Goal: Task Accomplishment & Management: Manage account settings

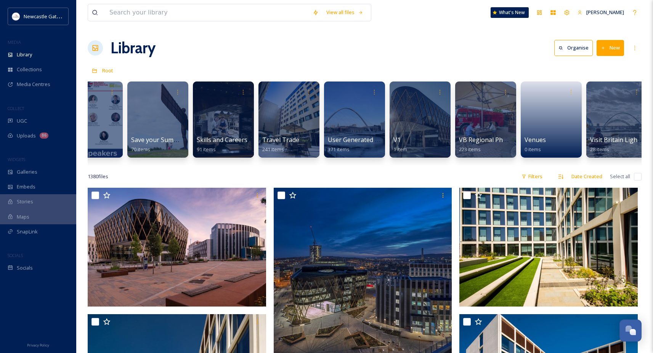
scroll to position [0, 1609]
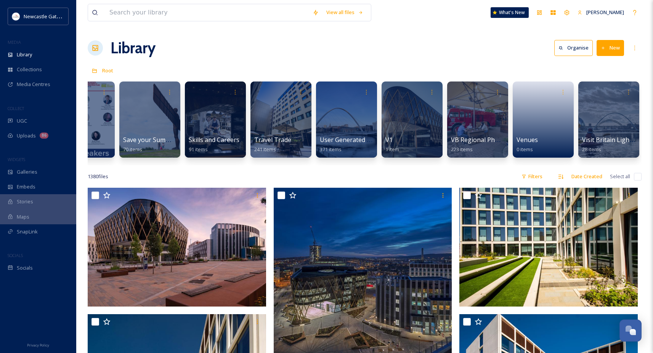
click at [478, 49] on div "Library Organise New" at bounding box center [365, 48] width 554 height 23
click at [609, 50] on button "New" at bounding box center [609, 48] width 27 height 16
click at [599, 98] on span "Folder" at bounding box center [601, 95] width 14 height 7
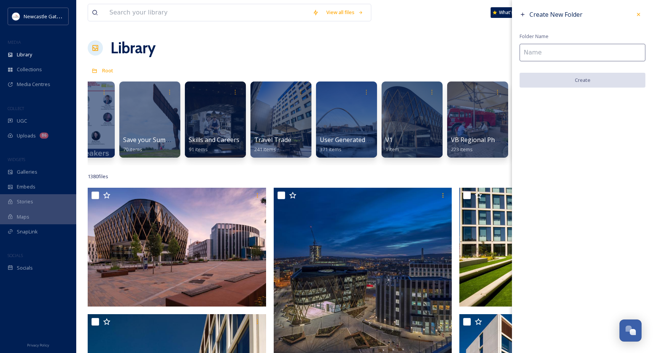
click at [535, 51] on input at bounding box center [582, 53] width 126 height 18
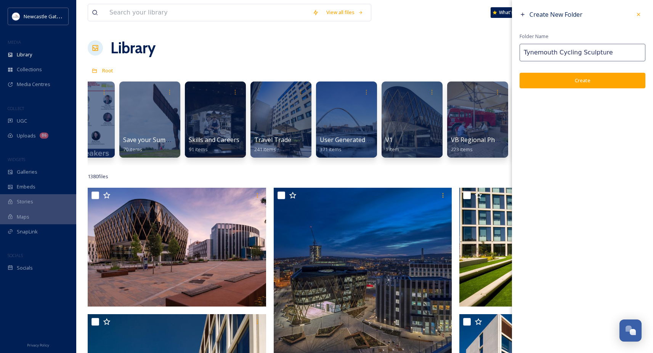
type input "Tynemouth Cycling Sculpture"
click at [558, 77] on button "Create" at bounding box center [582, 81] width 126 height 16
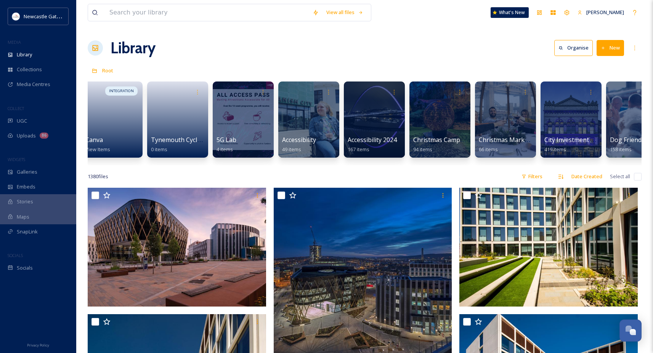
scroll to position [0, 0]
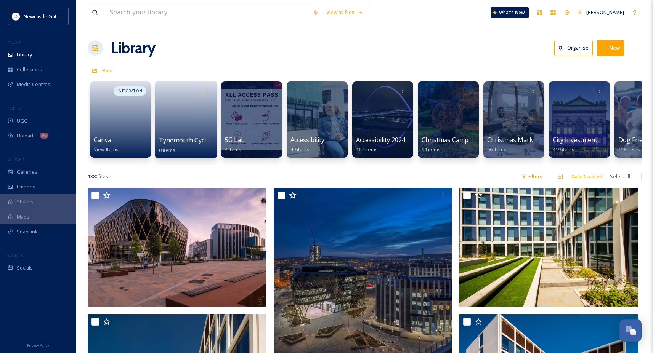
click at [186, 128] on link at bounding box center [186, 117] width 54 height 37
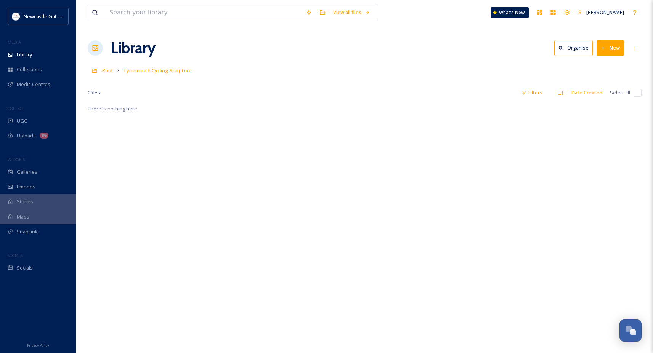
click at [606, 48] on button "New" at bounding box center [609, 48] width 27 height 16
click at [594, 65] on span "File Upload" at bounding box center [606, 65] width 25 height 7
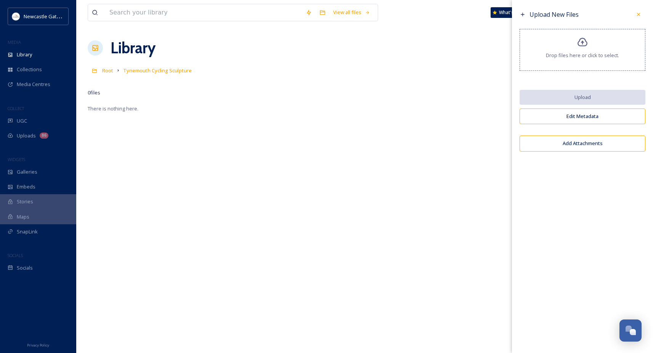
click at [586, 54] on span "Drop files here or click to select." at bounding box center [582, 55] width 73 height 7
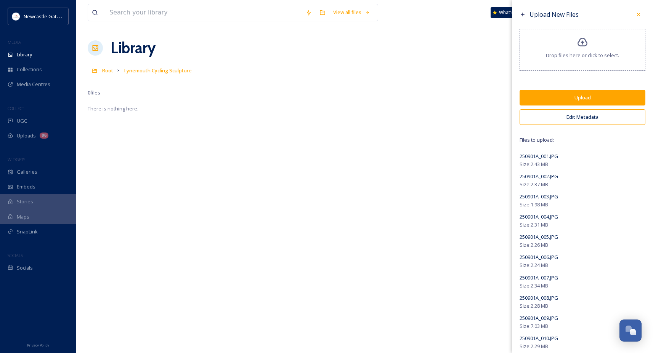
click at [599, 118] on button "Edit Metadata" at bounding box center [582, 117] width 126 height 16
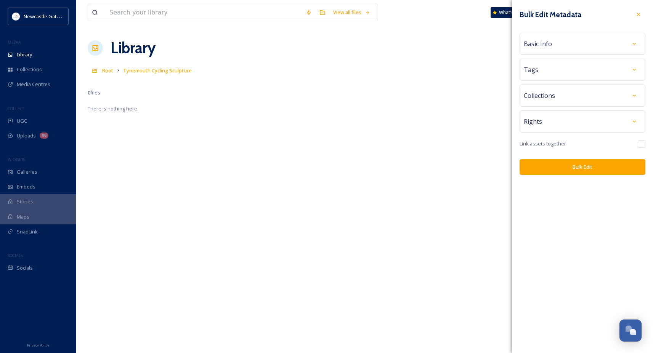
click at [576, 42] on div "Basic Info" at bounding box center [582, 44] width 117 height 14
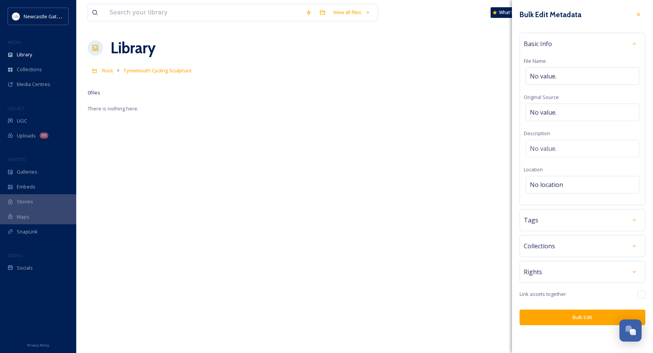
click at [569, 220] on div "Tags" at bounding box center [582, 220] width 117 height 14
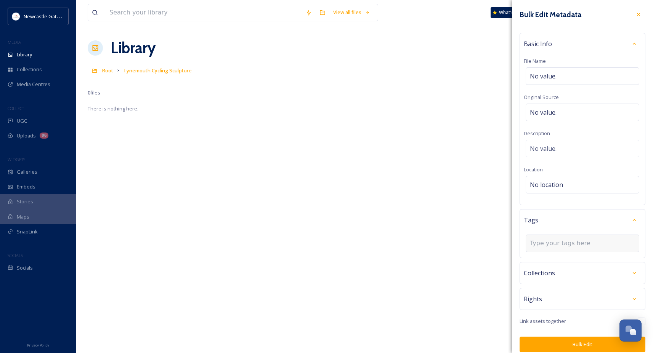
click at [553, 248] on div at bounding box center [583, 244] width 114 height 18
click at [553, 244] on input at bounding box center [568, 243] width 76 height 9
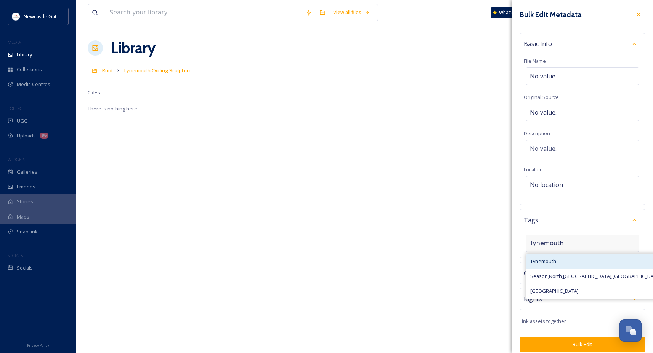
type input "Tynemouth"
click at [546, 261] on span "Tynemouth" at bounding box center [543, 261] width 26 height 7
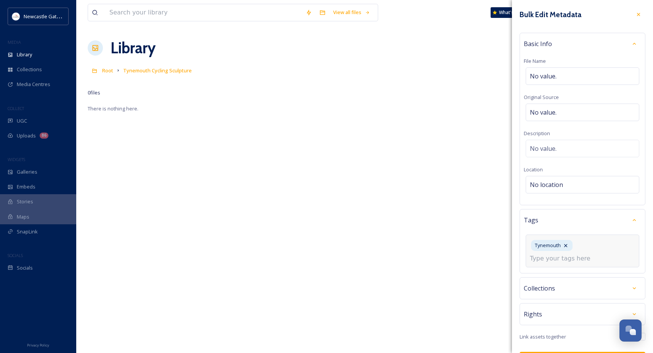
click at [548, 260] on input at bounding box center [568, 258] width 76 height 9
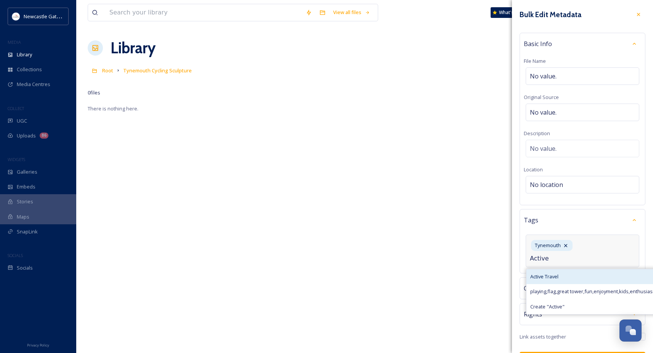
type input "Active"
click at [550, 274] on span "Active Travel" at bounding box center [544, 276] width 28 height 7
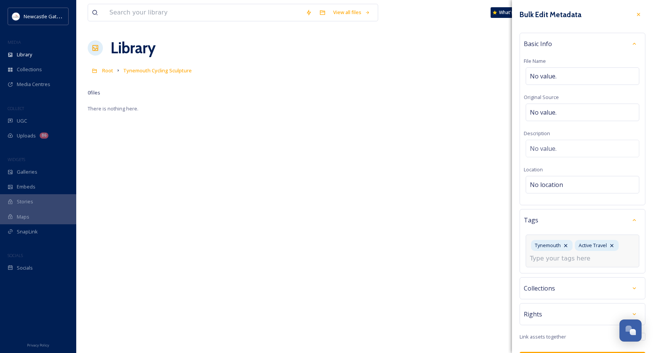
click at [548, 287] on div "Collections" at bounding box center [582, 288] width 126 height 22
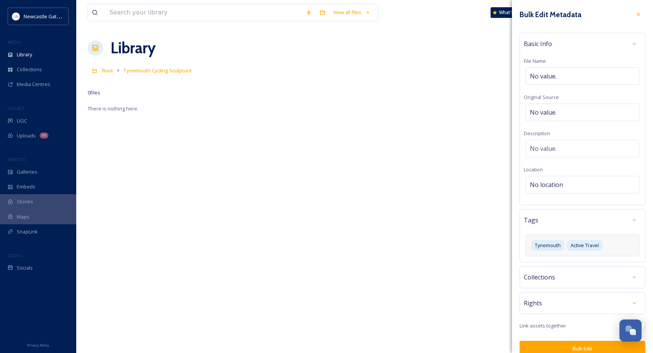
click at [551, 271] on div "Collections" at bounding box center [582, 278] width 117 height 14
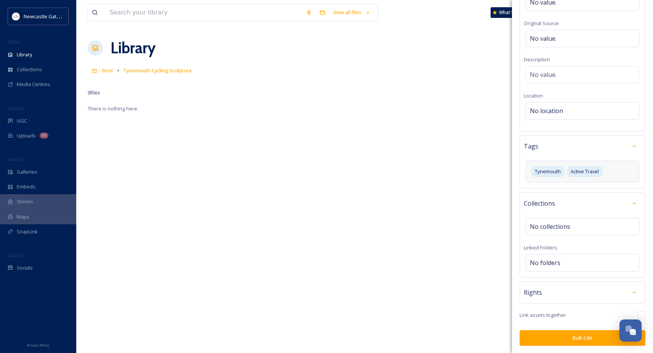
click at [553, 201] on span "Collections" at bounding box center [539, 203] width 31 height 9
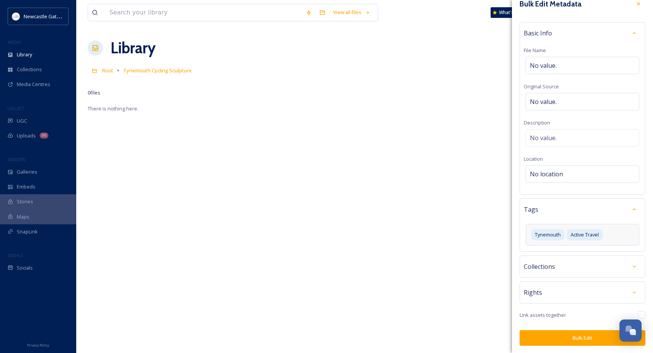
click at [545, 293] on div "Rights" at bounding box center [582, 293] width 117 height 14
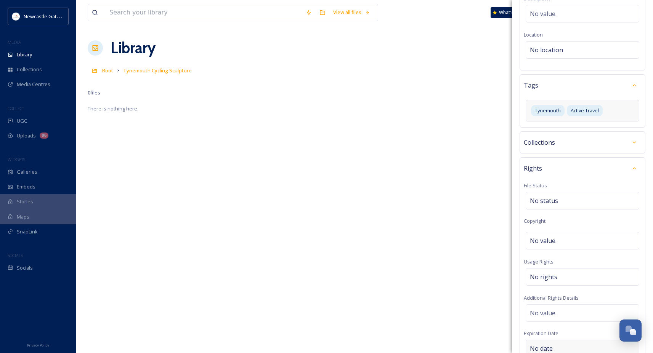
scroll to position [229, 0]
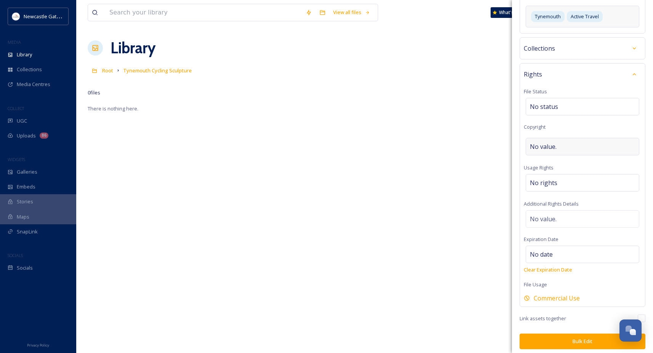
click at [546, 146] on span "No value." at bounding box center [543, 146] width 27 height 9
click at [545, 146] on input at bounding box center [582, 147] width 117 height 18
type input "NewcastleGateshead Initiative"
click at [623, 132] on div "Rights File Status No status Copyright ©NewcastleGateshead Initiative Usage Rig…" at bounding box center [582, 185] width 126 height 244
click at [557, 336] on button "Bulk Edit" at bounding box center [582, 342] width 126 height 16
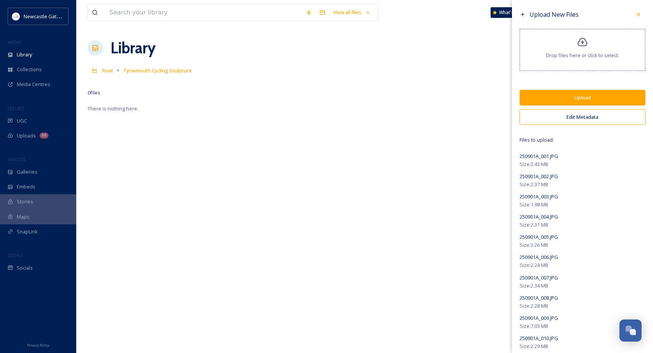
click at [569, 96] on button "Upload" at bounding box center [582, 98] width 126 height 16
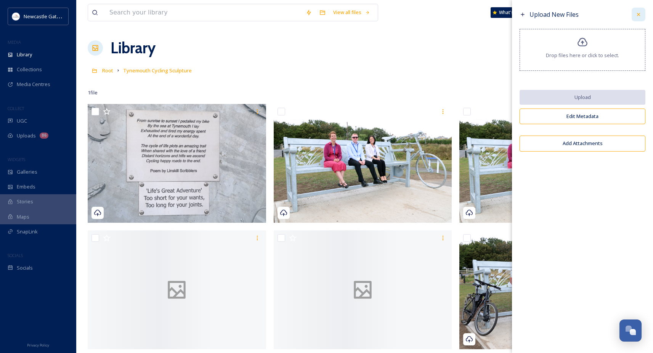
click at [637, 15] on icon at bounding box center [638, 14] width 6 height 6
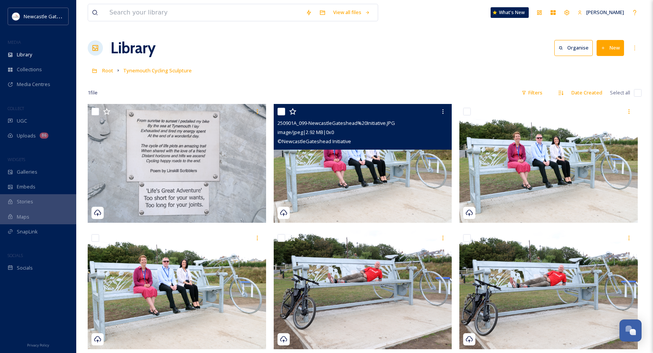
click at [415, 195] on img at bounding box center [363, 163] width 178 height 119
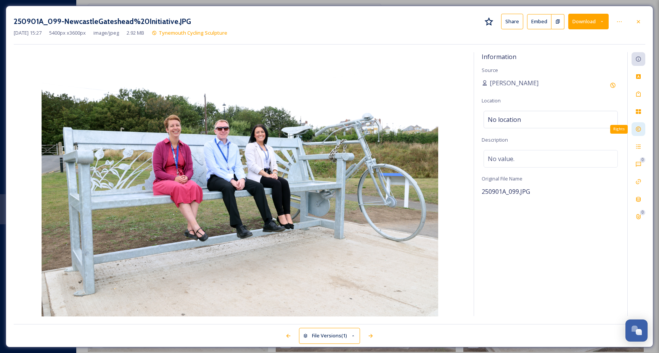
click at [635, 131] on icon at bounding box center [638, 129] width 6 height 6
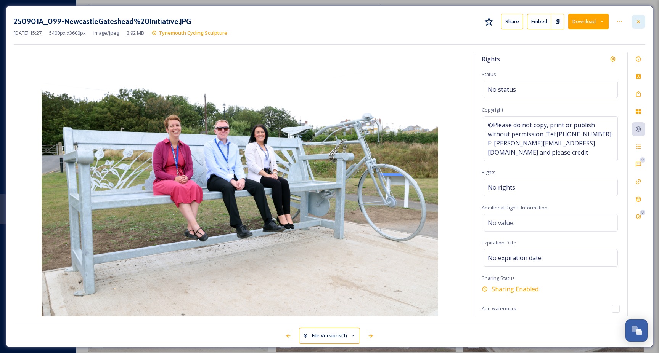
click at [638, 20] on icon at bounding box center [638, 22] width 6 height 6
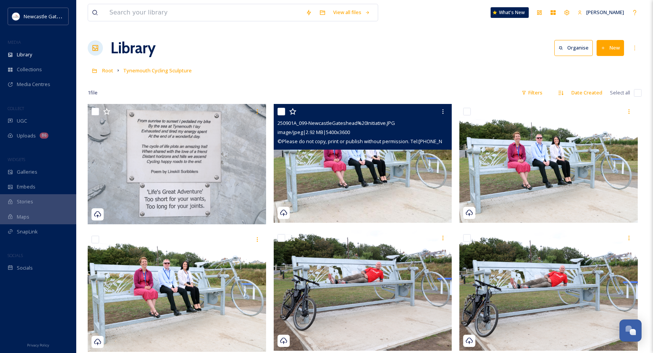
click at [469, 56] on div "Library Organise New" at bounding box center [365, 48] width 554 height 23
click at [638, 93] on input "checkbox" at bounding box center [638, 93] width 8 height 8
checkbox input "true"
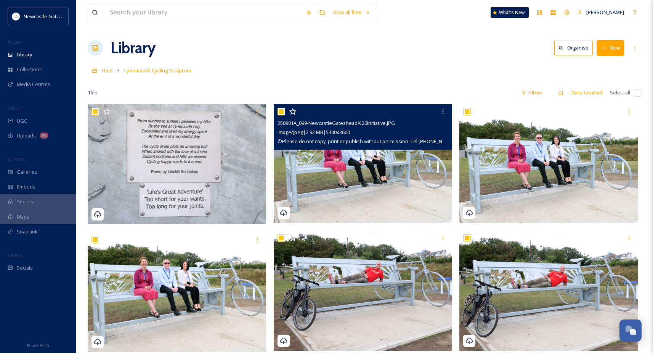
checkbox input "true"
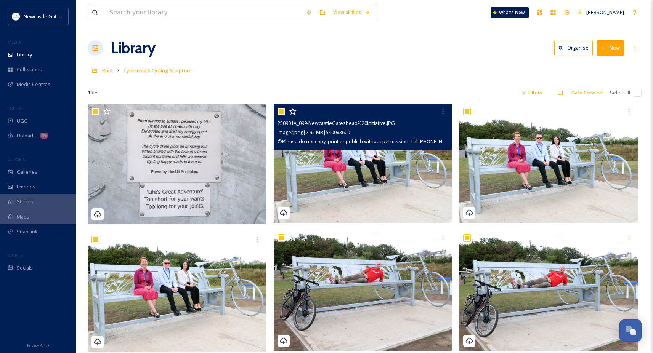
checkbox input "true"
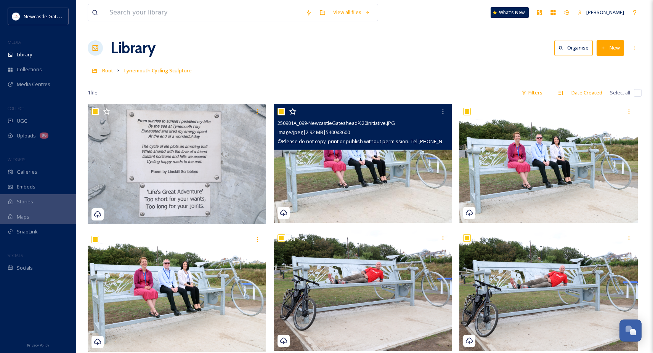
checkbox input "true"
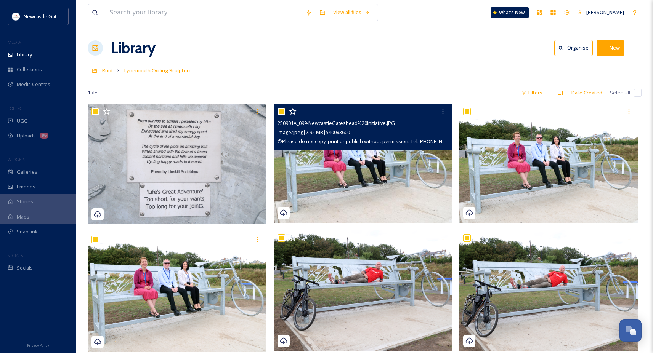
checkbox input "true"
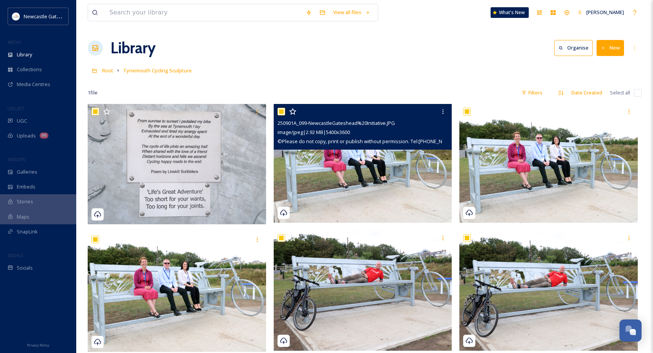
checkbox input "true"
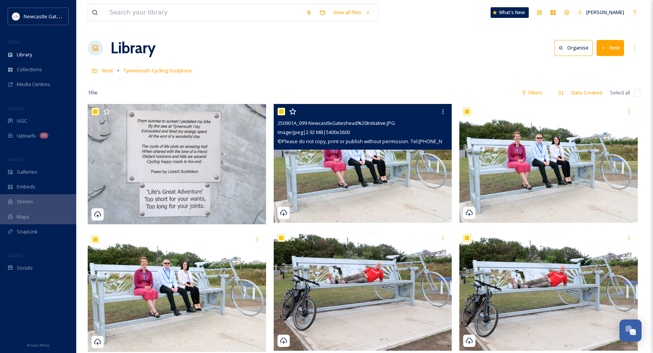
checkbox input "true"
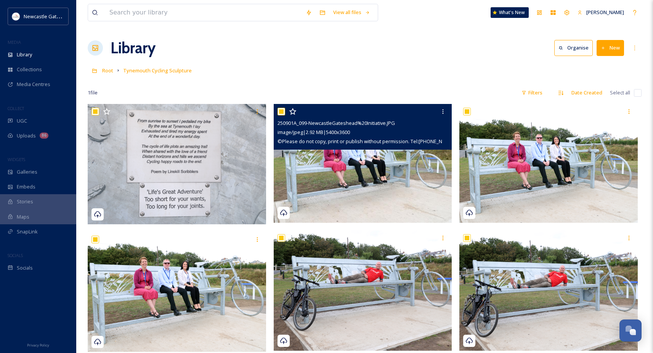
checkbox input "true"
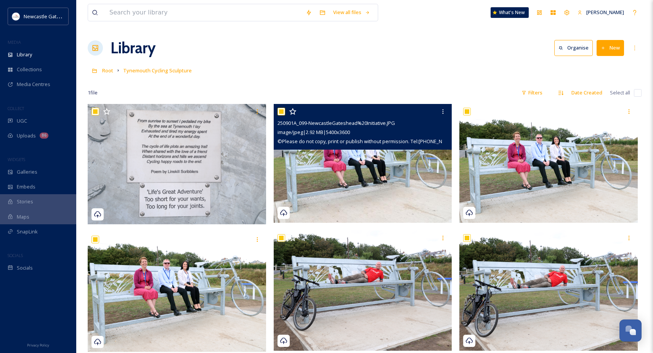
checkbox input "true"
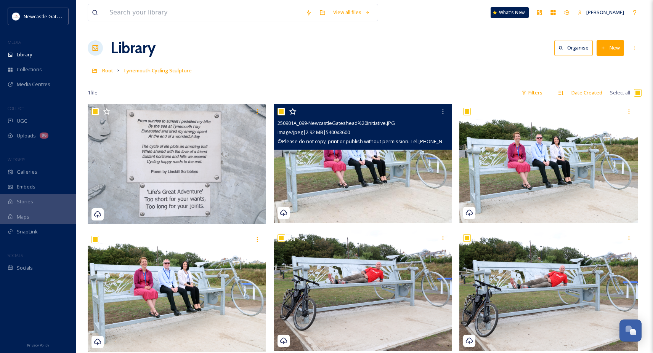
checkbox input "true"
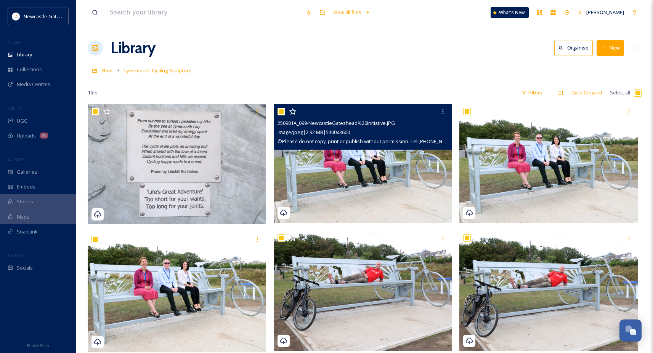
checkbox input "true"
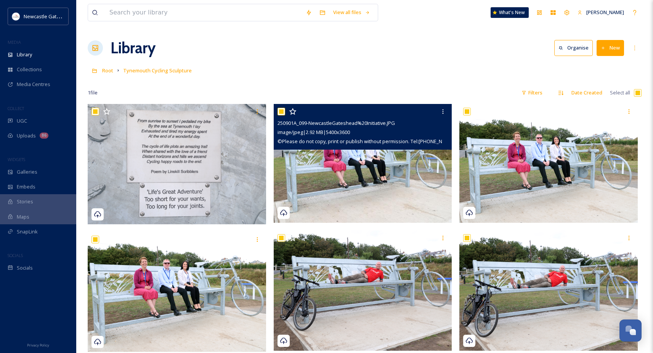
checkbox input "true"
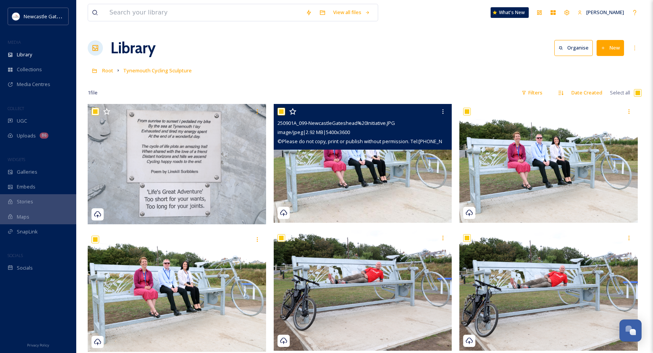
checkbox input "true"
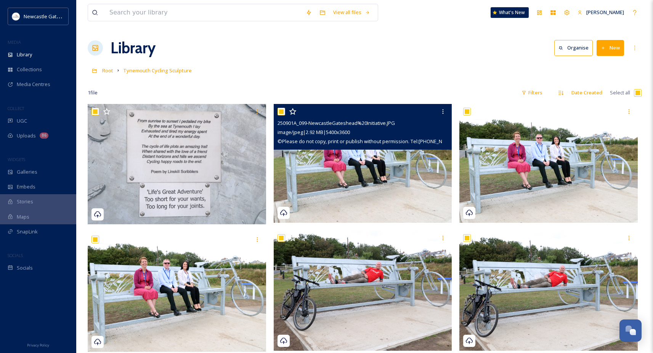
checkbox input "true"
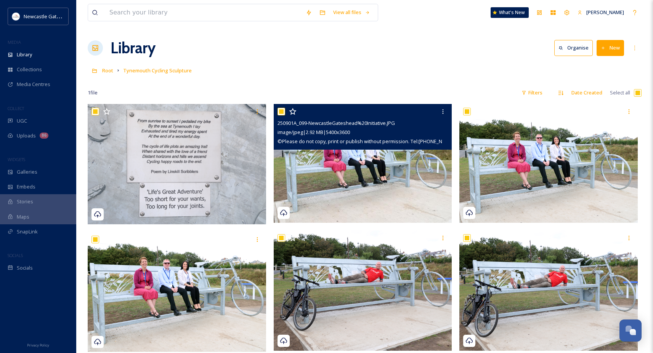
checkbox input "true"
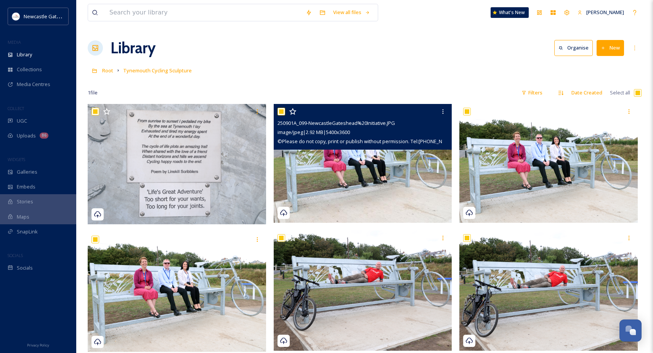
checkbox input "true"
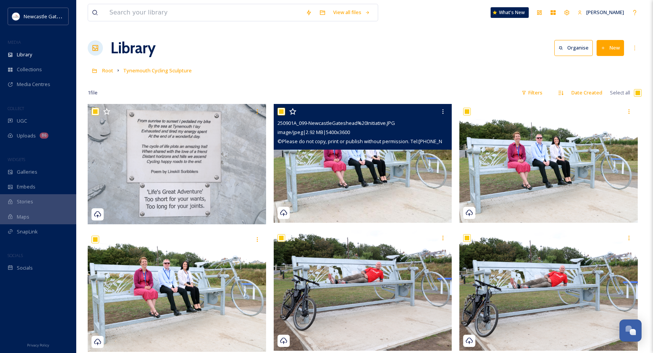
checkbox input "true"
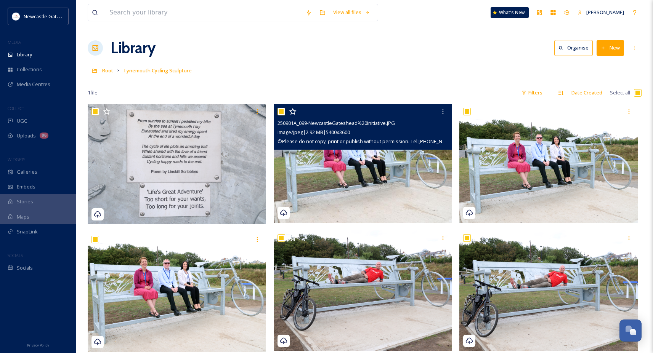
checkbox input "true"
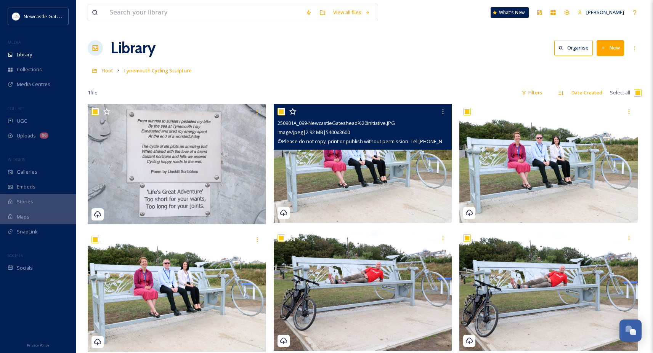
checkbox input "true"
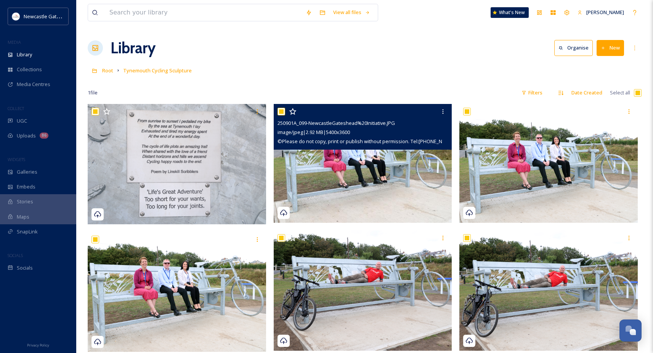
checkbox input "true"
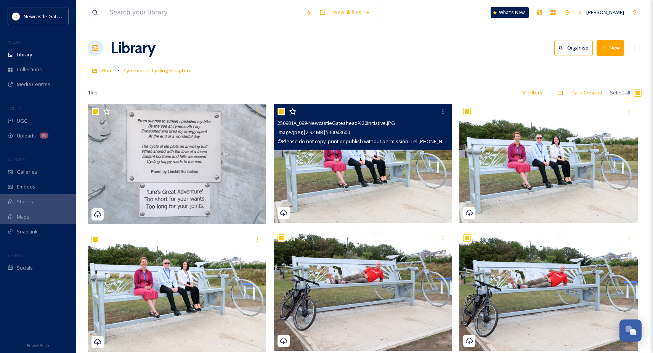
checkbox input "true"
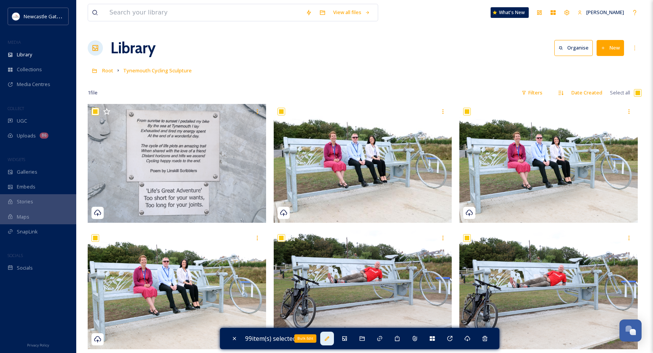
click at [333, 339] on div "Bulk Edit" at bounding box center [327, 339] width 14 height 14
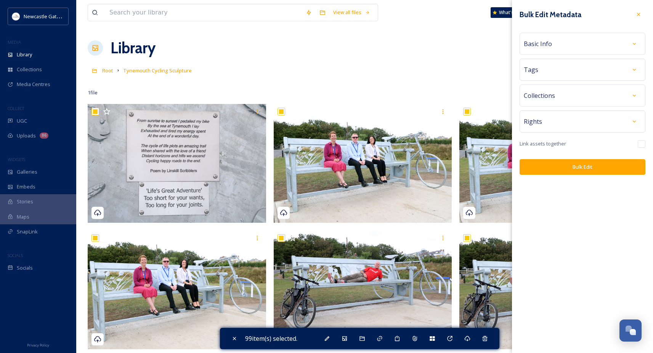
click at [558, 117] on div "Rights" at bounding box center [582, 122] width 117 height 14
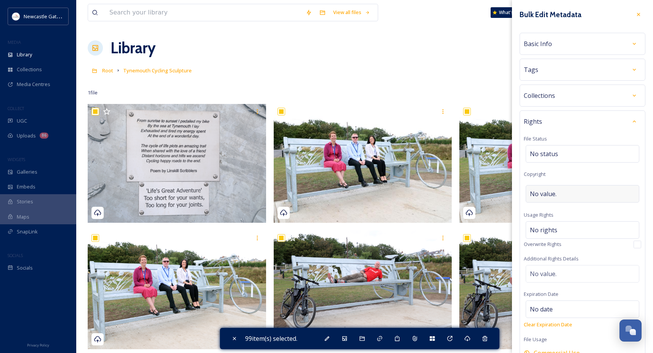
click at [543, 194] on span "No value." at bounding box center [543, 193] width 27 height 9
click at [543, 194] on input at bounding box center [582, 194] width 117 height 18
type input "NewcastleGateshead Initiative"
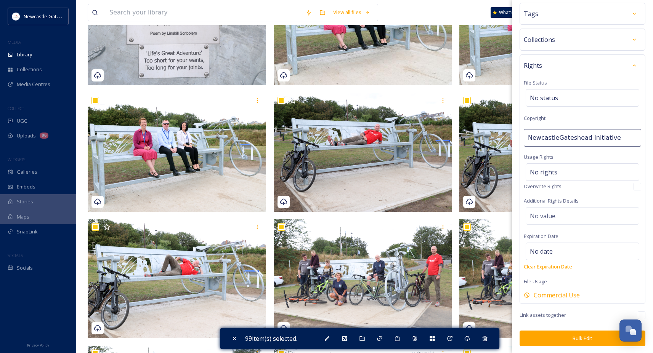
scroll to position [138, 0]
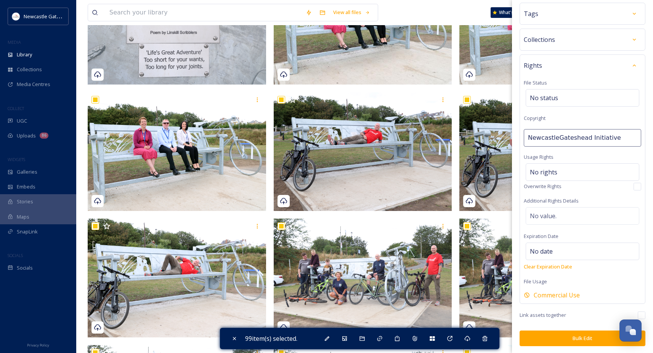
click at [550, 335] on button "Bulk Edit" at bounding box center [582, 339] width 126 height 16
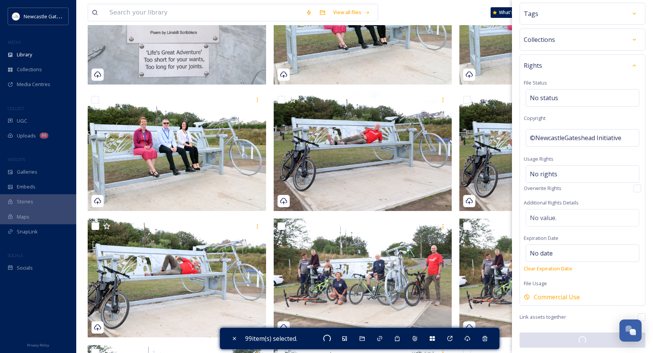
checkbox input "false"
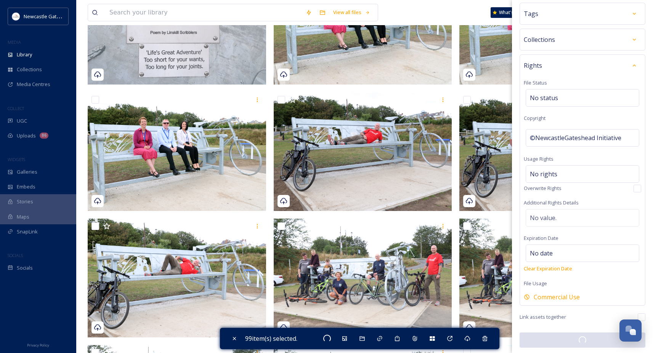
checkbox input "false"
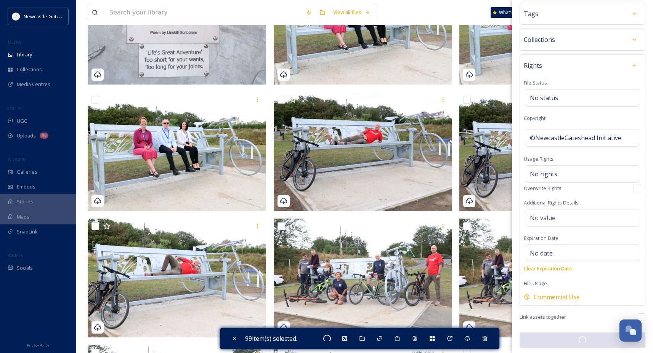
checkbox input "false"
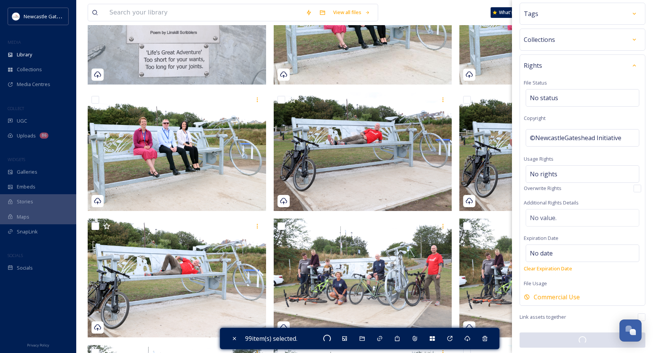
checkbox input "false"
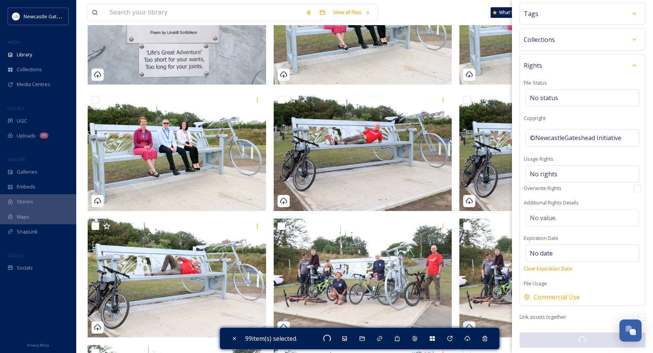
checkbox input "false"
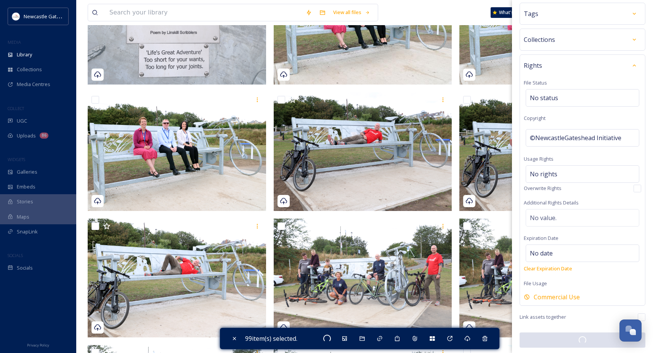
checkbox input "false"
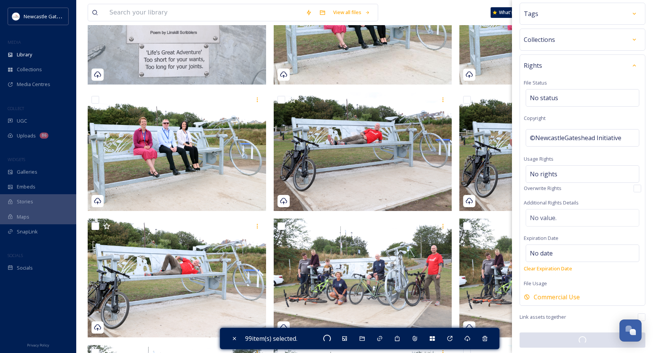
checkbox input "false"
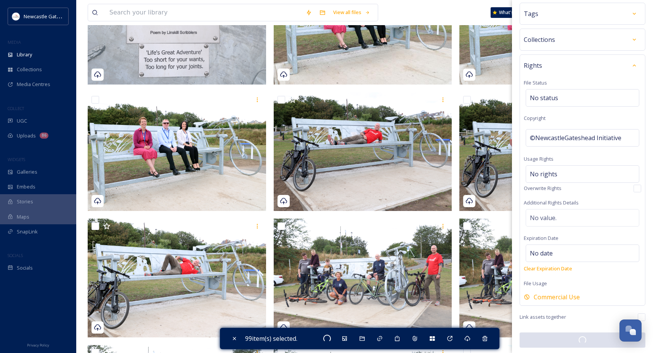
checkbox input "false"
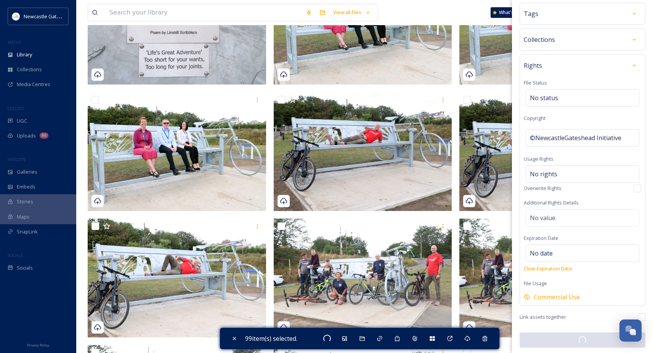
checkbox input "false"
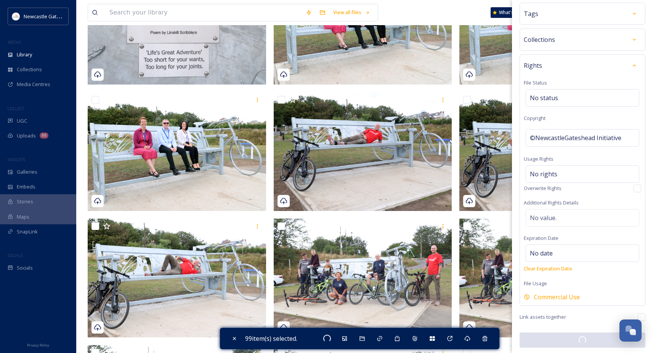
checkbox input "false"
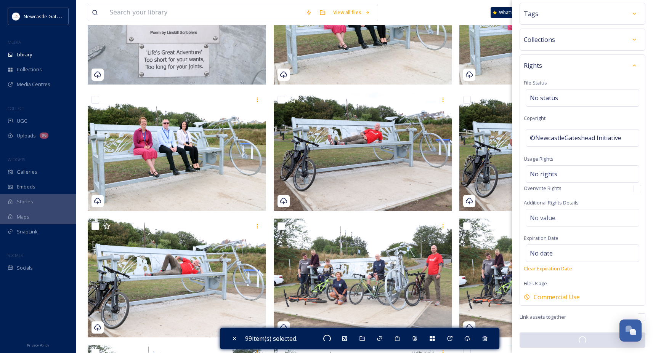
checkbox input "false"
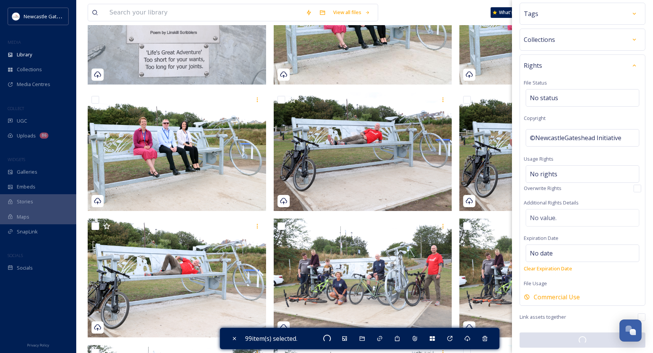
checkbox input "false"
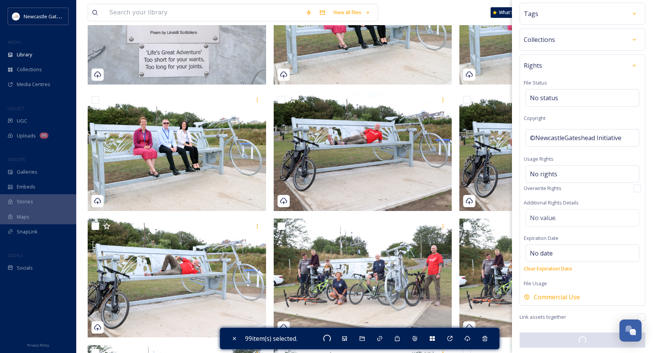
checkbox input "false"
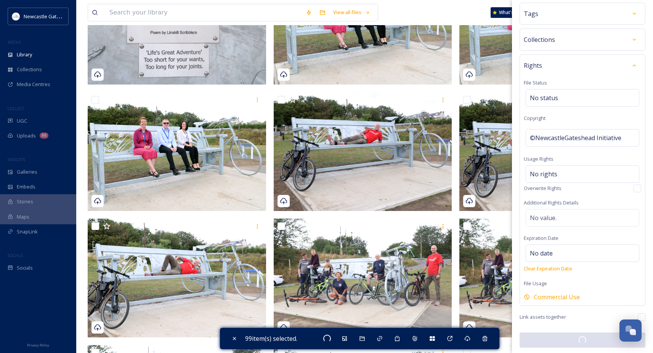
checkbox input "false"
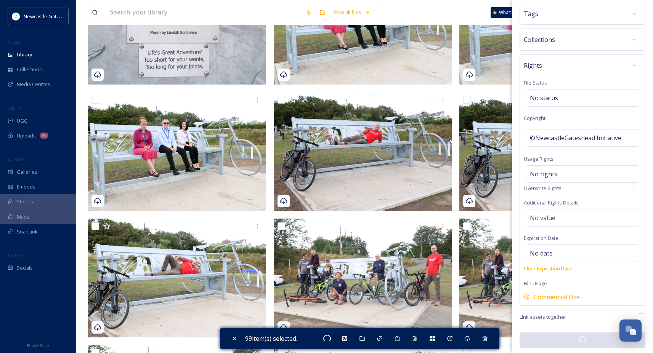
checkbox input "false"
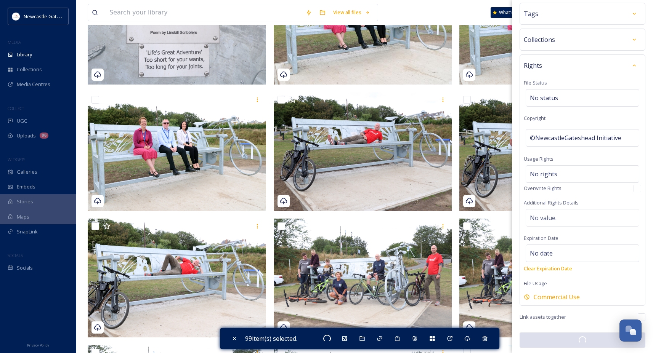
checkbox input "false"
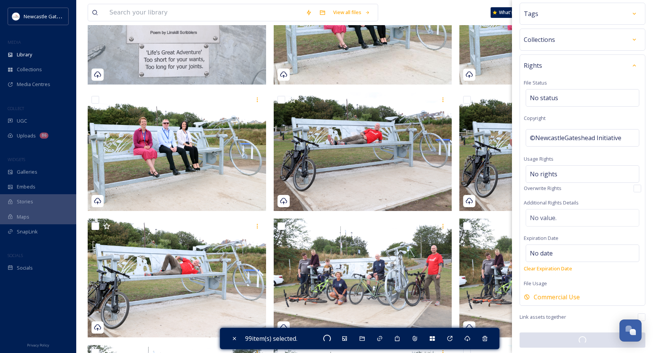
checkbox input "false"
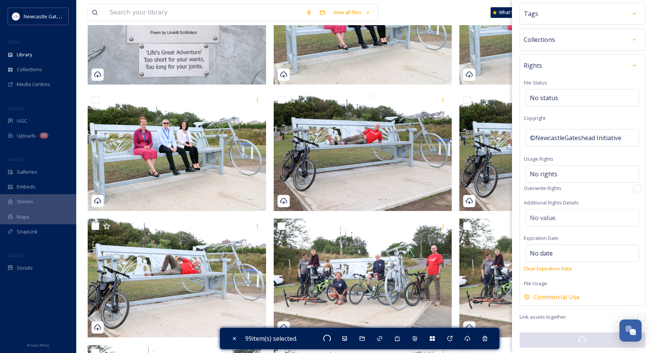
checkbox input "false"
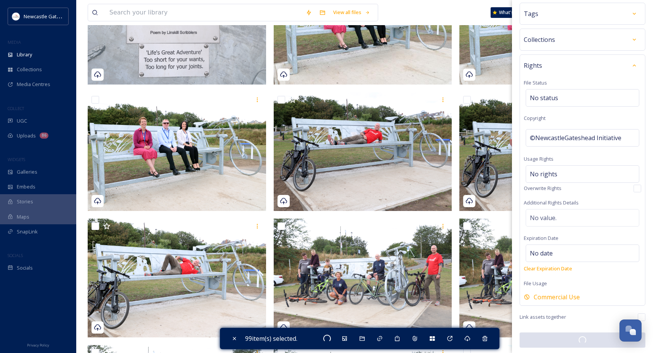
checkbox input "false"
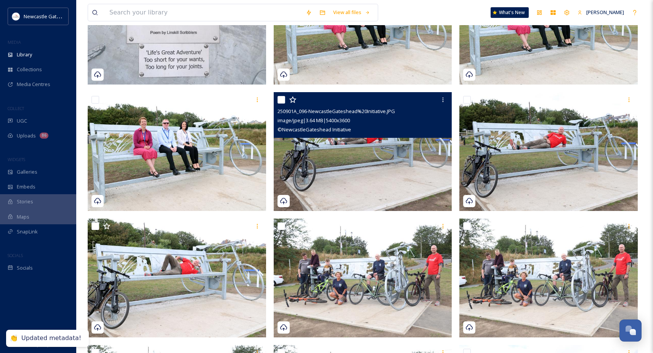
click at [337, 180] on img at bounding box center [363, 151] width 178 height 119
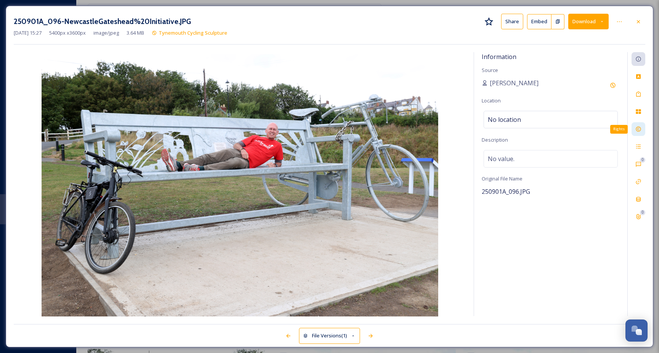
click at [638, 131] on icon at bounding box center [637, 129] width 5 height 5
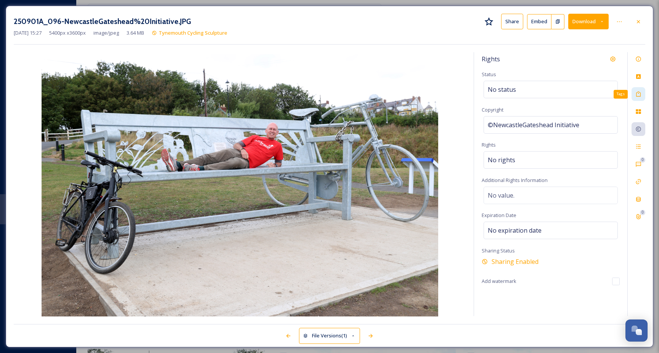
click at [638, 96] on icon at bounding box center [638, 93] width 5 height 5
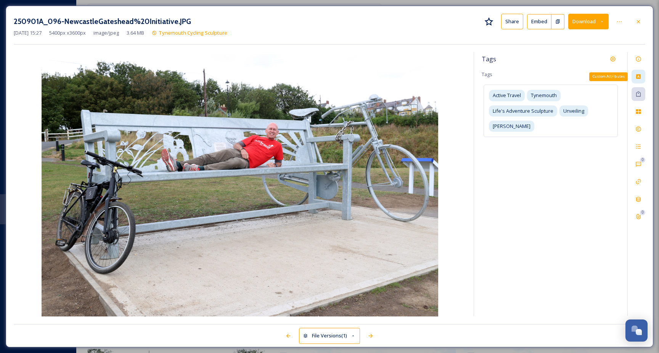
click at [638, 80] on div "Custom Attributes" at bounding box center [638, 77] width 14 height 14
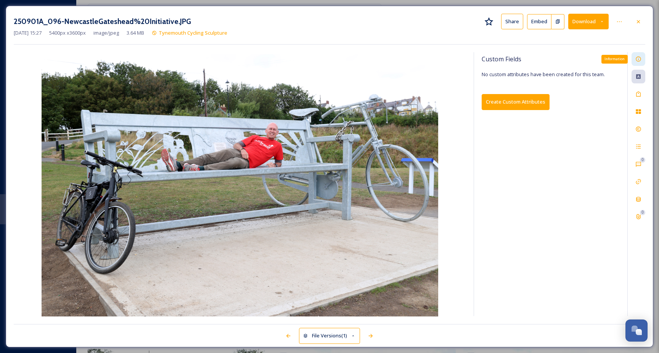
click at [638, 60] on icon at bounding box center [638, 59] width 6 height 6
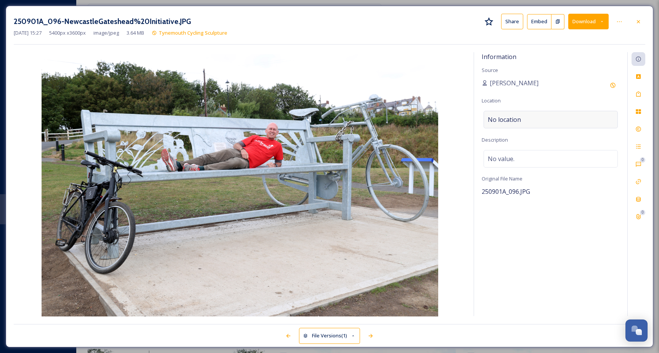
click at [518, 117] on span "No location" at bounding box center [503, 119] width 33 height 9
click at [635, 20] on icon at bounding box center [638, 22] width 6 height 6
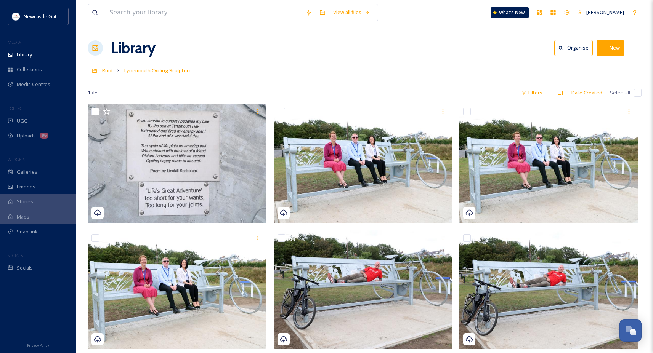
click at [637, 95] on input "checkbox" at bounding box center [638, 93] width 8 height 8
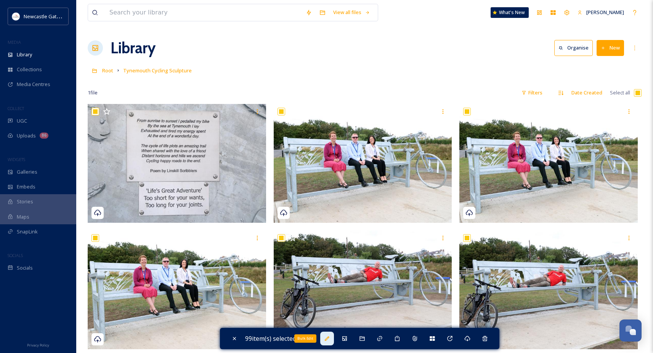
click at [326, 338] on div "Bulk Edit" at bounding box center [327, 339] width 14 height 14
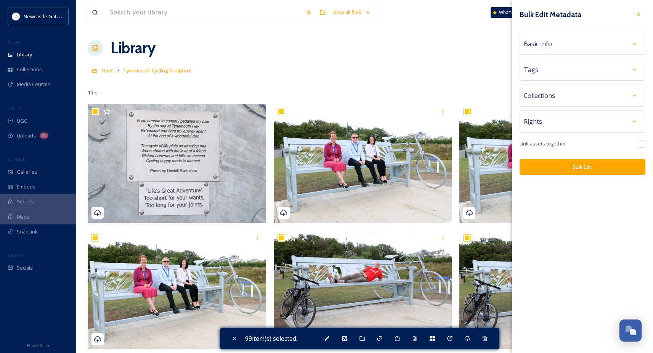
click at [583, 43] on div "Basic Info" at bounding box center [582, 44] width 117 height 14
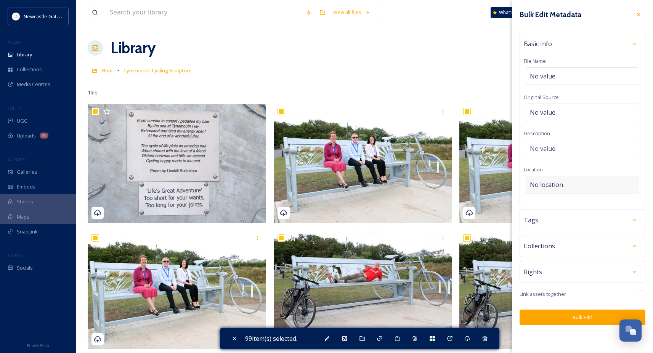
click at [558, 184] on span "No location" at bounding box center [546, 184] width 33 height 9
click at [555, 185] on input at bounding box center [582, 184] width 113 height 17
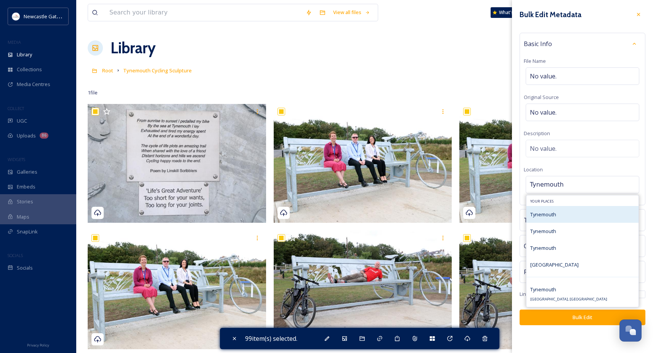
click at [550, 212] on span "Tynemouth" at bounding box center [543, 214] width 26 height 7
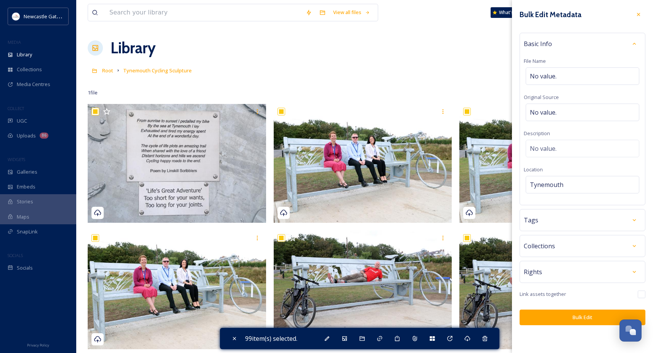
click at [569, 317] on button "Bulk Edit" at bounding box center [582, 318] width 126 height 16
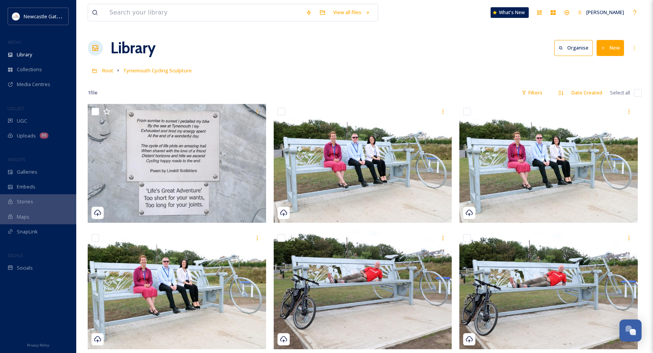
click at [308, 67] on div "Root Tynemouth Cycling Sculpture" at bounding box center [365, 70] width 554 height 14
